Goal: Task Accomplishment & Management: Use online tool/utility

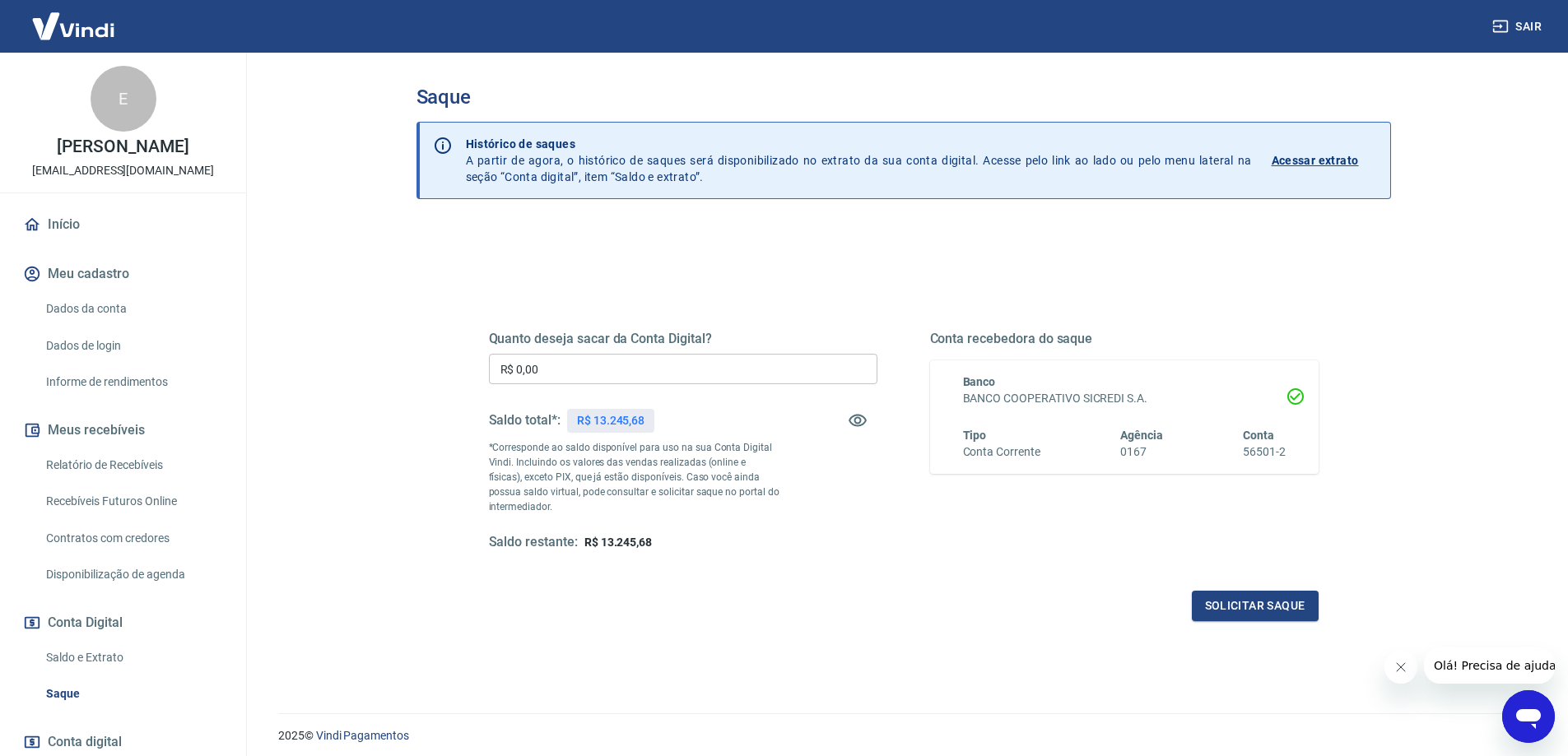
click at [580, 370] on input "R$ 0,00" at bounding box center [683, 368] width 389 height 30
type input "R$ 13.245,68"
click at [1293, 600] on button "Solicitar saque" at bounding box center [1255, 606] width 127 height 30
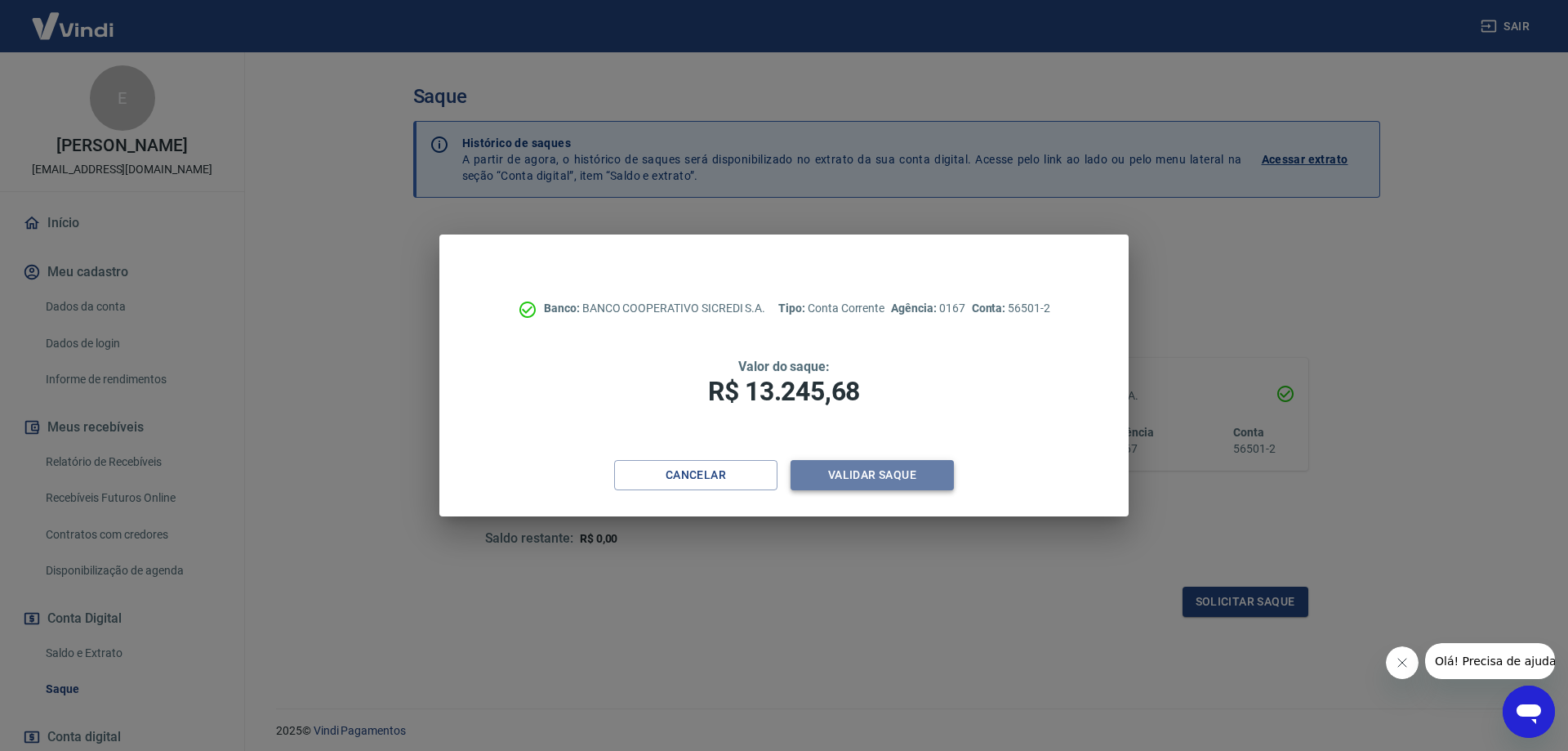
click at [864, 484] on button "Validar saque" at bounding box center [872, 474] width 163 height 30
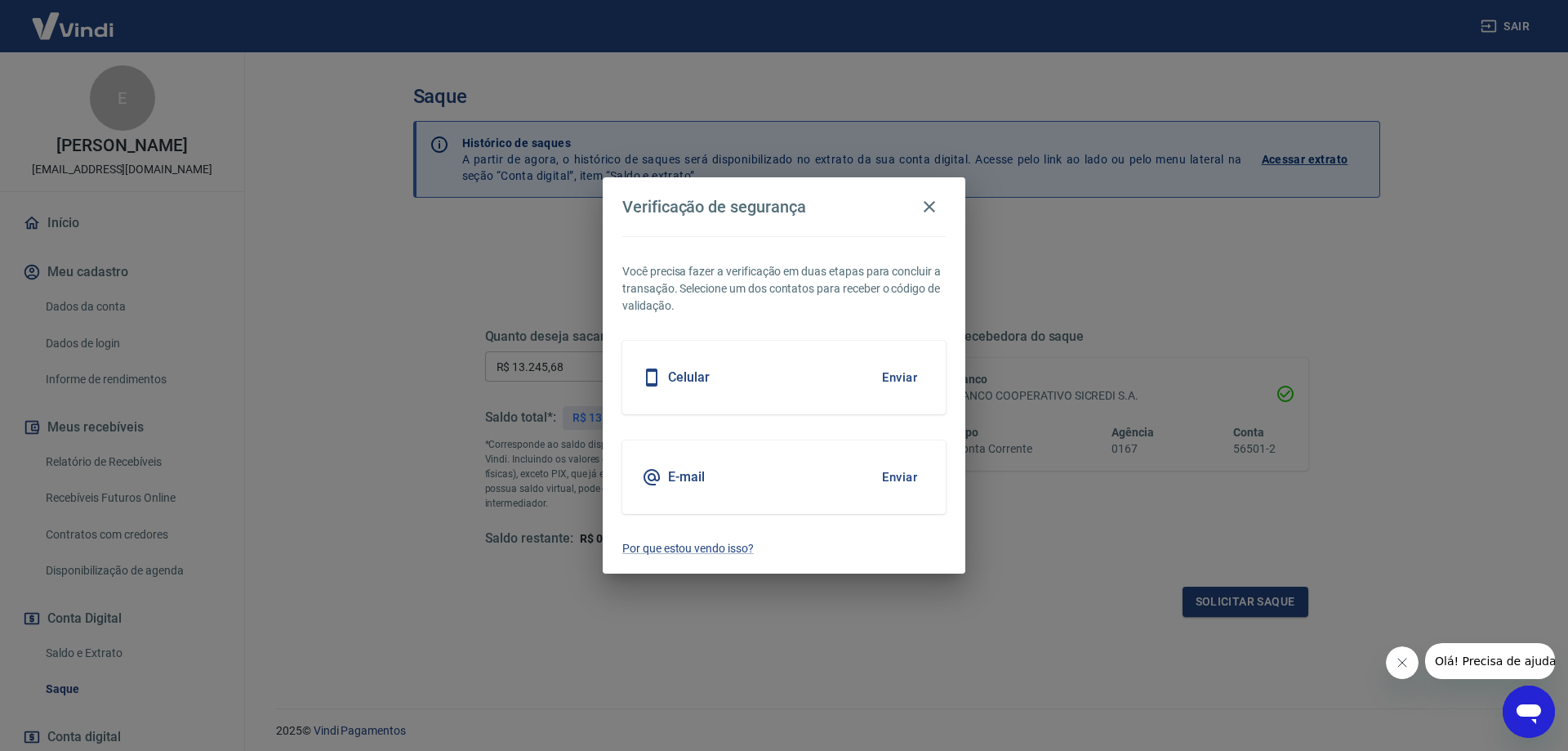
click at [896, 473] on button "Enviar" at bounding box center [900, 476] width 53 height 34
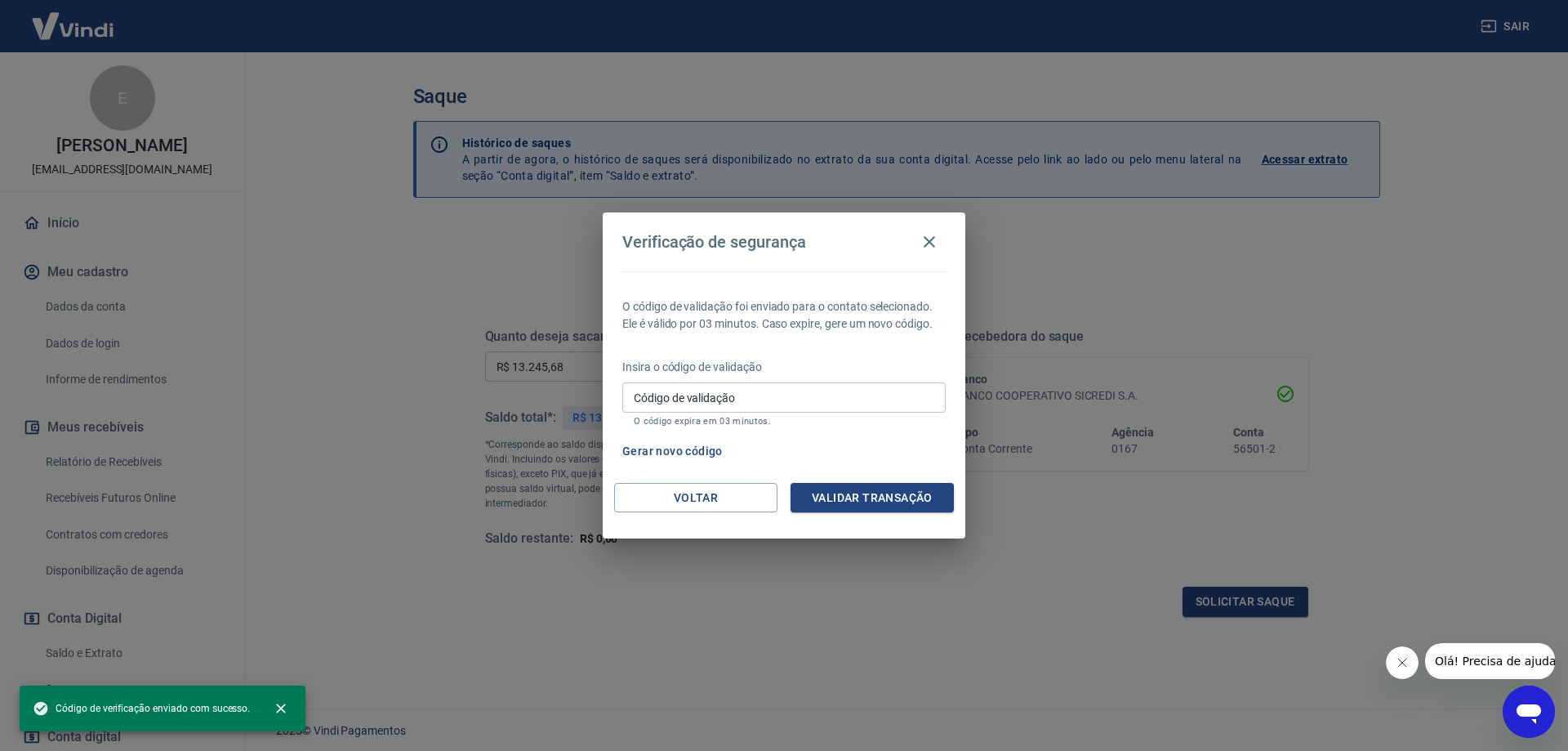
click at [708, 397] on input "Código de validação" at bounding box center [784, 397] width 324 height 30
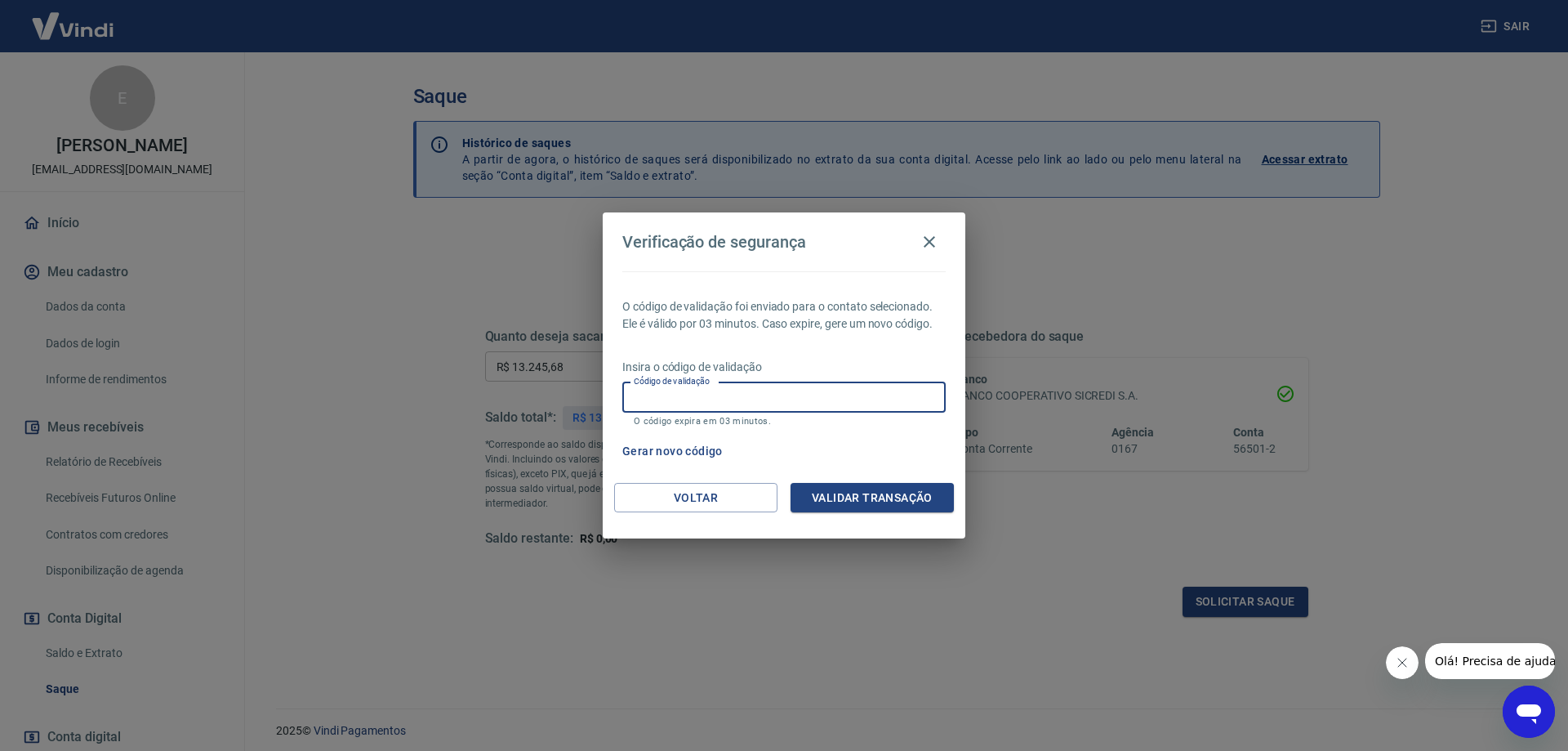
paste input "733982"
type input "733982"
click at [866, 489] on button "Validar transação" at bounding box center [872, 498] width 163 height 30
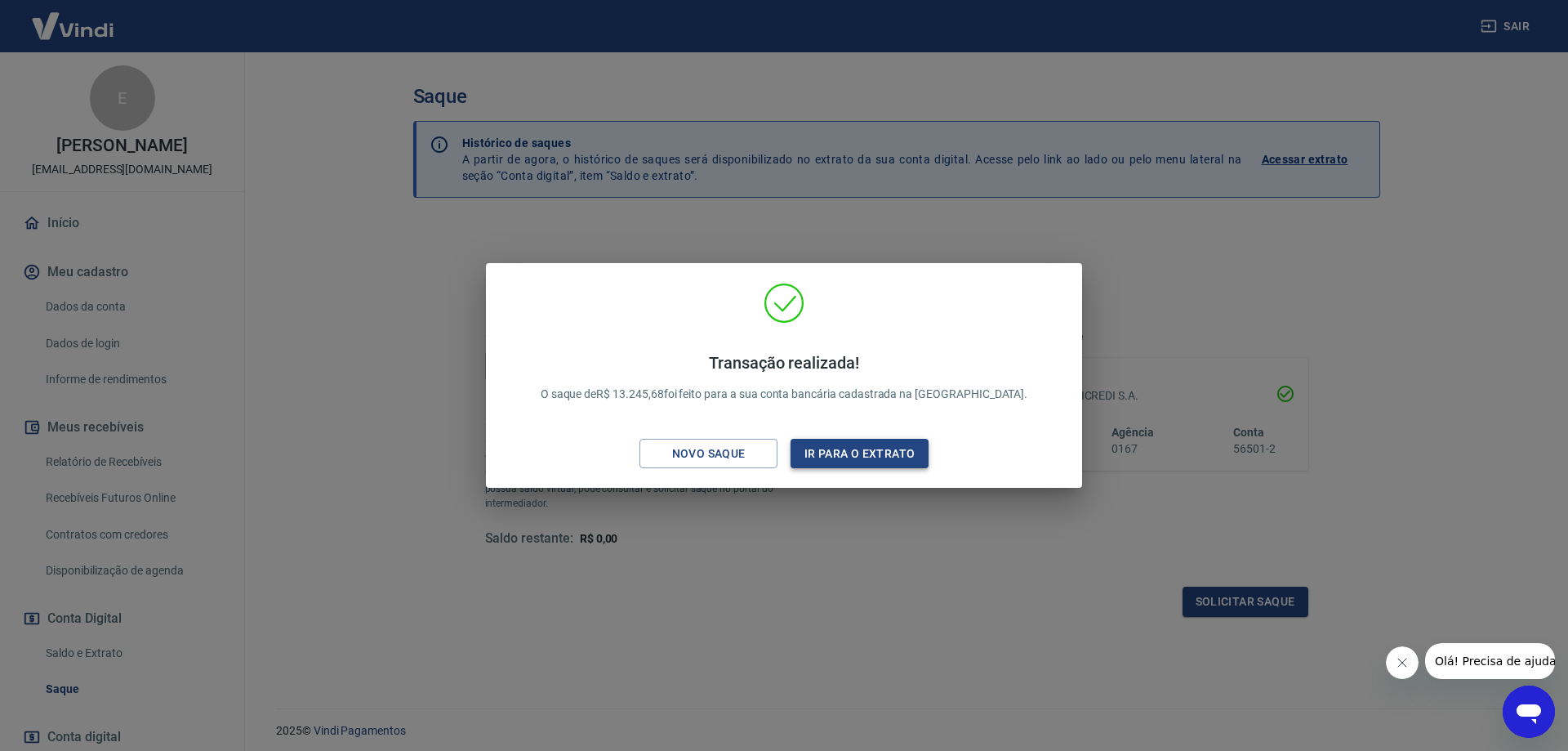
click at [851, 459] on button "Ir para o extrato" at bounding box center [859, 453] width 138 height 30
